Goal: Information Seeking & Learning: Learn about a topic

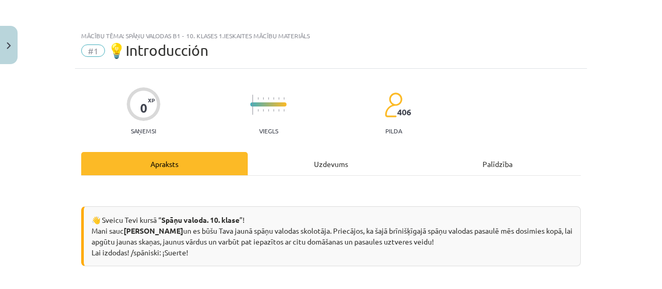
scroll to position [149, 0]
click at [0, 169] on div "Mācību tēma: Spāņu valodas b1 - 10. klases 1.ieskaites mācību materiāls #1 💡Int…" at bounding box center [331, 144] width 662 height 289
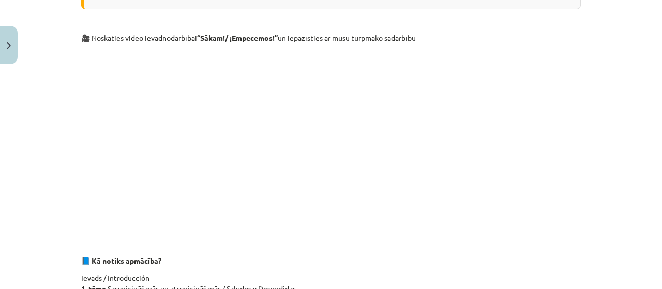
scroll to position [259, 0]
click at [495, 231] on p at bounding box center [331, 142] width 500 height 189
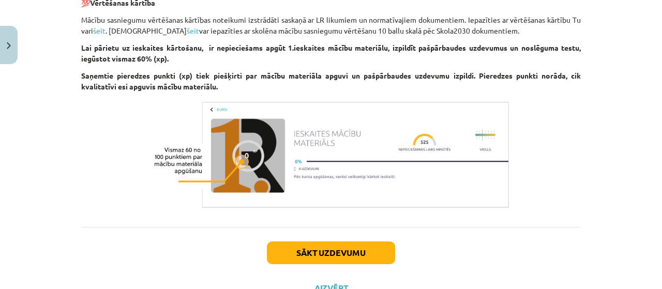
scroll to position [1004, 0]
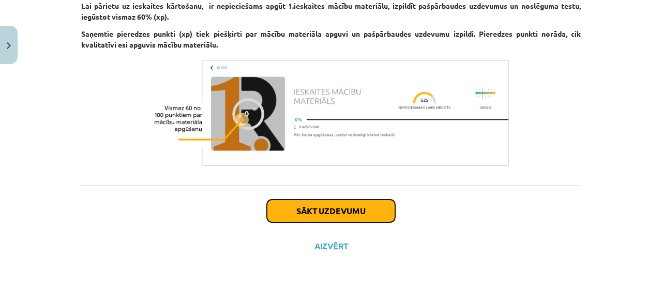
click at [278, 204] on button "Sākt uzdevumu" at bounding box center [331, 211] width 128 height 23
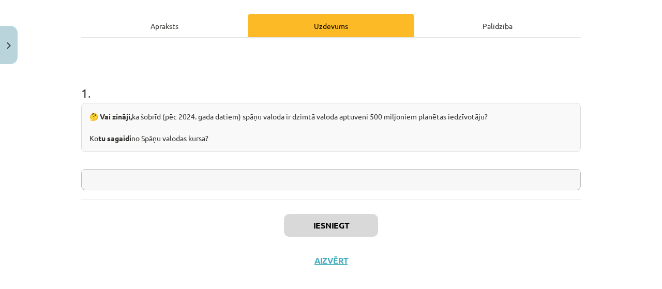
scroll to position [140, 0]
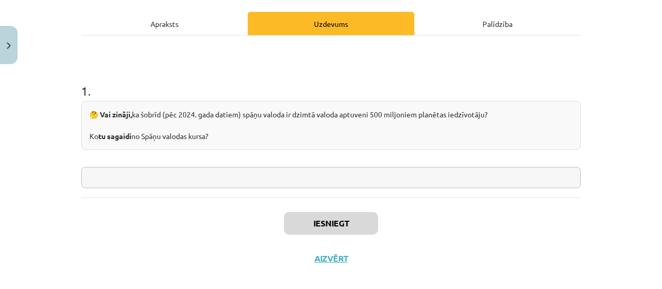
click at [221, 186] on input "text" at bounding box center [331, 177] width 500 height 21
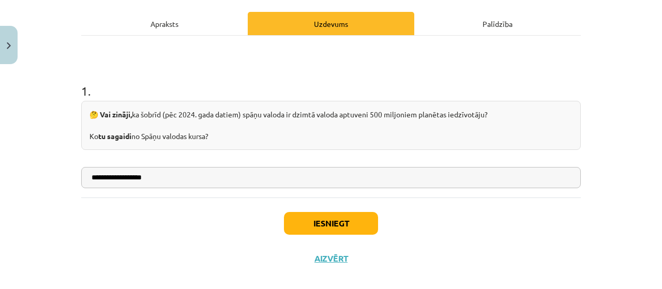
type input "**********"
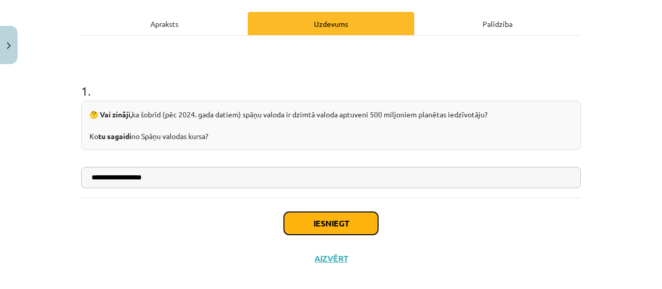
click at [355, 216] on button "Iesniegt" at bounding box center [331, 223] width 94 height 23
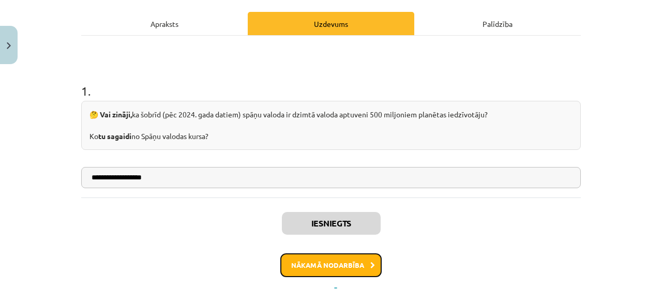
click at [328, 260] on button "Nākamā nodarbība" at bounding box center [330, 266] width 101 height 24
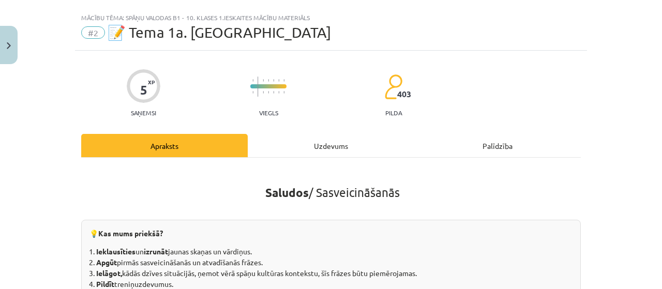
scroll to position [0, 0]
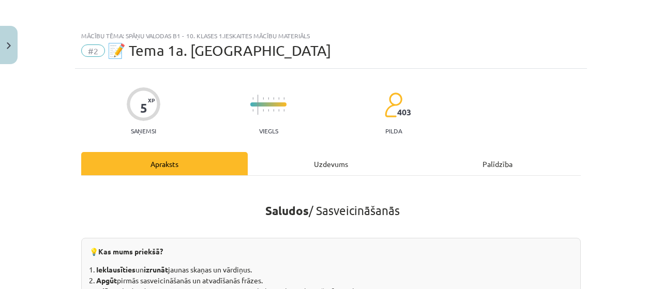
click at [305, 169] on div "Uzdevums" at bounding box center [331, 163] width 167 height 23
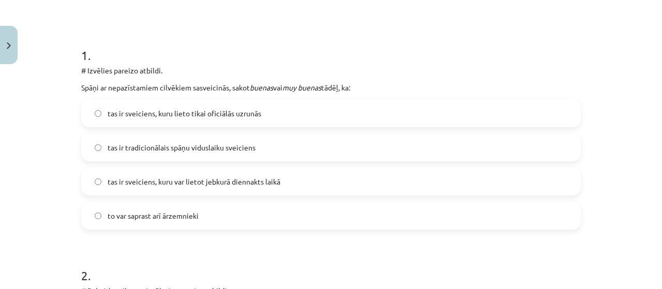
scroll to position [176, 0]
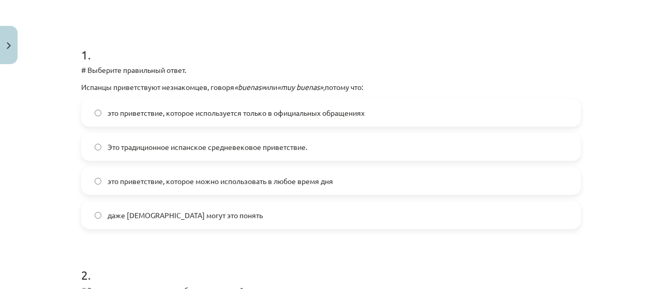
click at [495, 179] on label "это приветствие, которое можно использовать в любое время дня" at bounding box center [331, 181] width 498 height 26
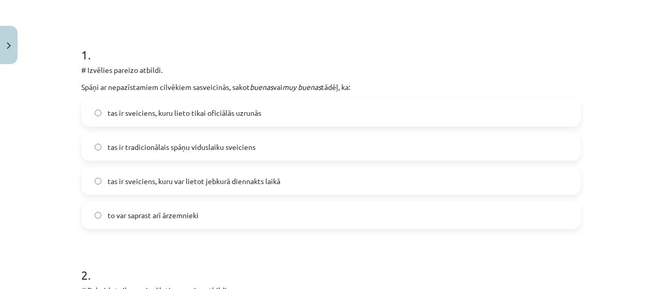
click at [606, 241] on div "Mācību tēma: Spāņu valodas b1 - 10. klases 1.ieskaites mācību materiāls #2 📝 Te…" at bounding box center [331, 144] width 662 height 289
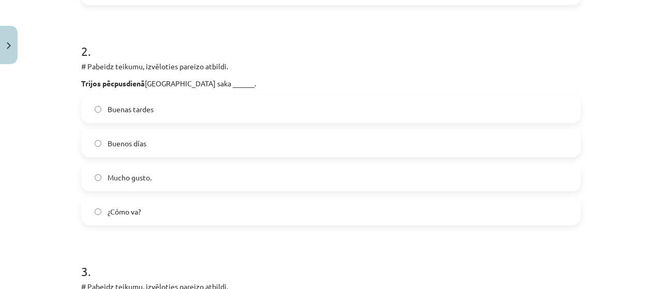
scroll to position [401, 0]
click at [82, 113] on label "Buenas tardes" at bounding box center [331, 109] width 498 height 26
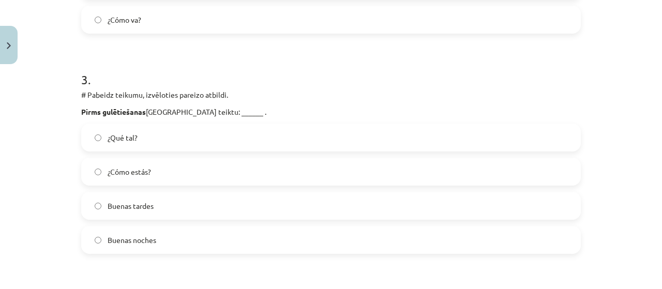
scroll to position [595, 0]
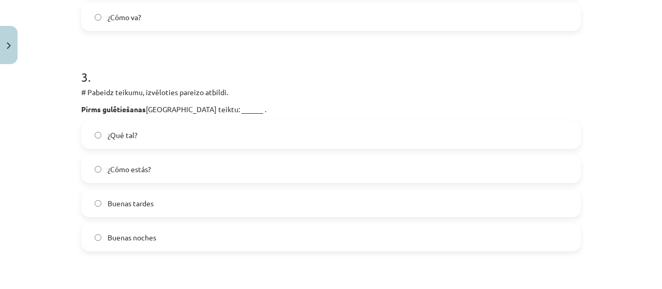
click at [82, 236] on label "Buenas noches" at bounding box center [331, 238] width 498 height 26
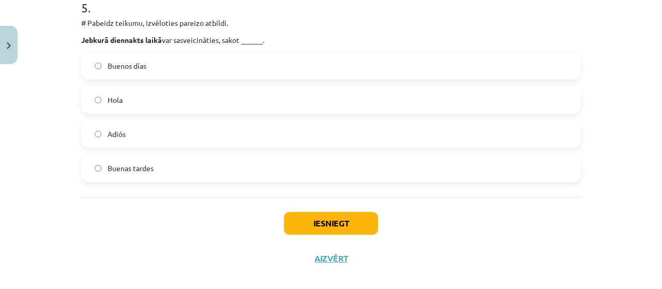
scroll to position [1118, 0]
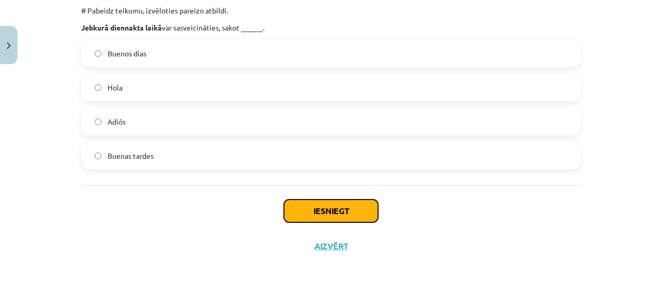
click at [294, 219] on button "Iesniegt" at bounding box center [331, 211] width 94 height 23
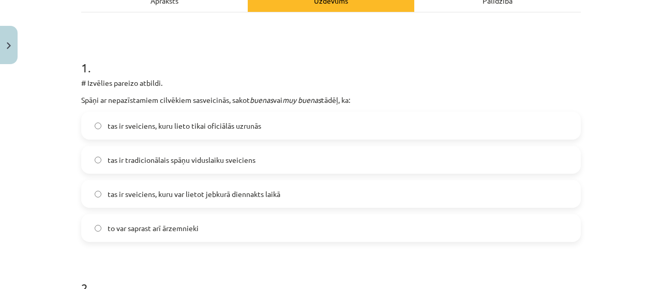
scroll to position [185, 0]
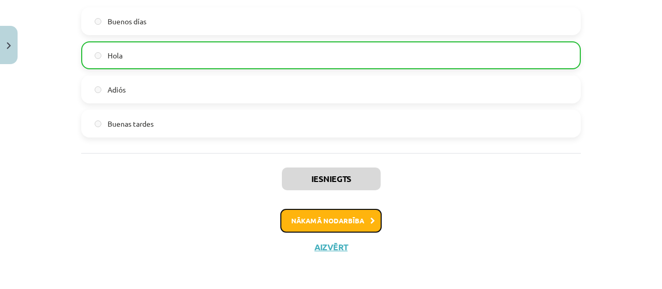
click at [301, 227] on button "Nākamā nodarbība" at bounding box center [330, 221] width 101 height 24
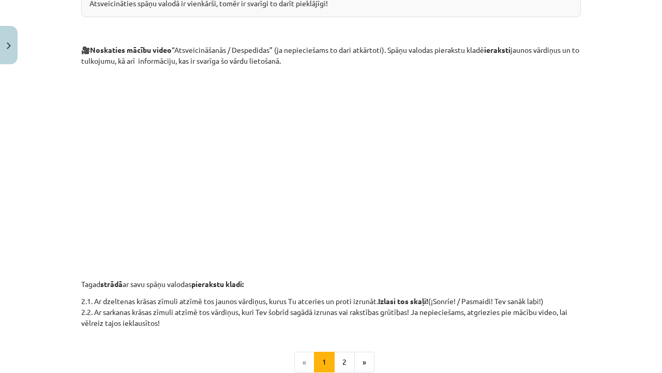
scroll to position [176, 0]
